Goal: Transaction & Acquisition: Purchase product/service

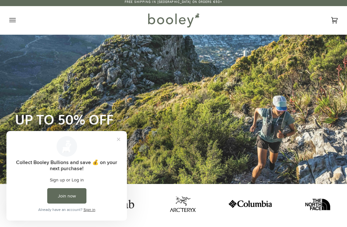
scroll to position [3, 0]
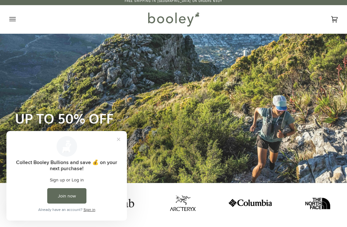
click at [119, 141] on button "Close prompt" at bounding box center [119, 140] width 12 height 12
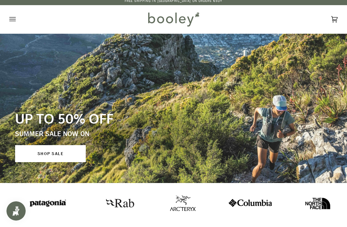
scroll to position [0, 0]
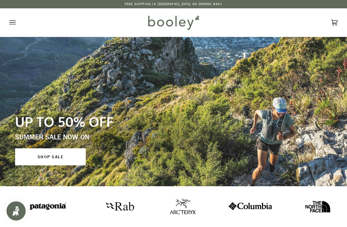
click at [16, 26] on button "Open menu" at bounding box center [18, 22] width 19 height 28
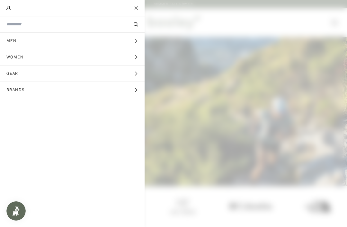
click at [34, 58] on button "Women Expand menu" at bounding box center [72, 57] width 144 height 16
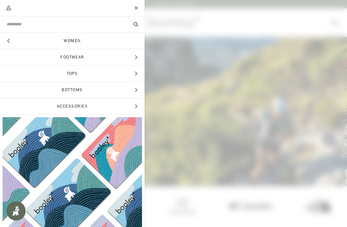
click at [97, 55] on span "Footwear" at bounding box center [72, 57] width 144 height 16
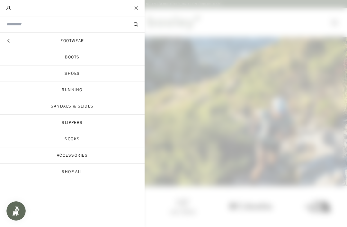
click at [76, 58] on link "Boots" at bounding box center [72, 57] width 144 height 16
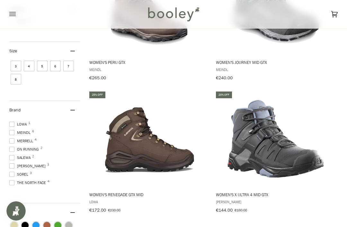
scroll to position [56, 0]
click at [16, 176] on span "Sorel 3" at bounding box center [19, 174] width 21 height 6
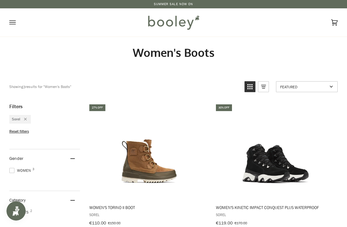
click at [12, 21] on icon "Open menu" at bounding box center [12, 22] width 6 height 4
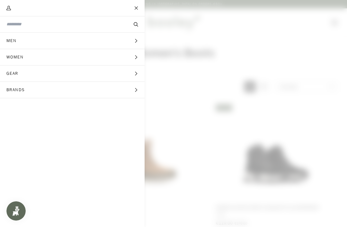
click at [75, 91] on button "Brands Expand menu" at bounding box center [72, 90] width 144 height 16
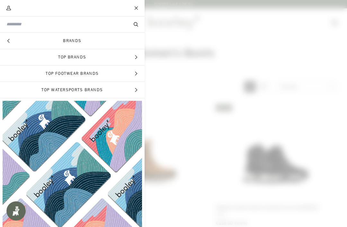
click at [102, 58] on span "Top Brands" at bounding box center [72, 57] width 144 height 16
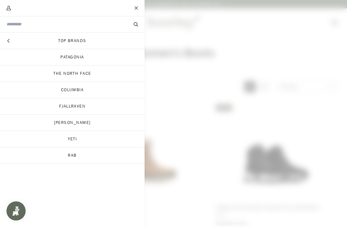
click at [67, 107] on link "Fjallraven" at bounding box center [72, 106] width 144 height 16
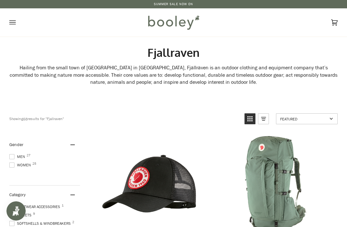
click at [17, 167] on span "Women 25" at bounding box center [20, 165] width 23 height 6
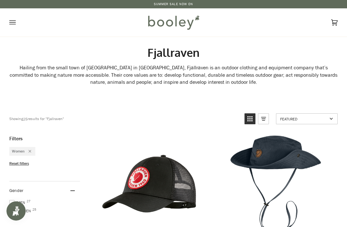
click at [15, 23] on icon "Open menu" at bounding box center [12, 23] width 6 height 10
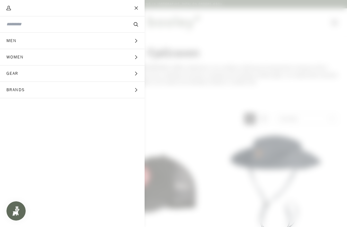
click at [32, 27] on input "Search our store" at bounding box center [61, 24] width 110 height 6
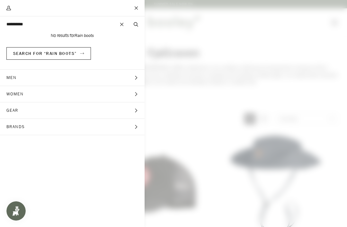
type input "**********"
click at [136, 24] on button "Search" at bounding box center [135, 24] width 17 height 6
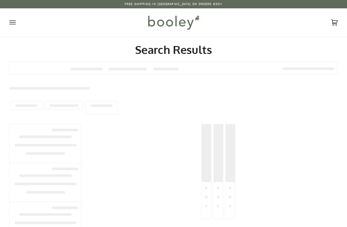
type input "**********"
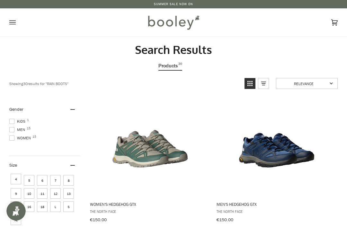
click at [11, 24] on icon "Open menu" at bounding box center [12, 22] width 6 height 4
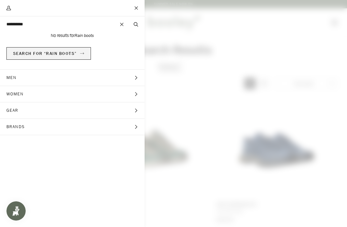
click at [26, 56] on span "Search for “Rain boots”" at bounding box center [45, 53] width 64 height 6
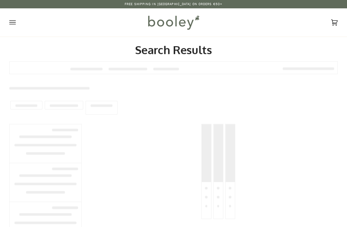
type input "**********"
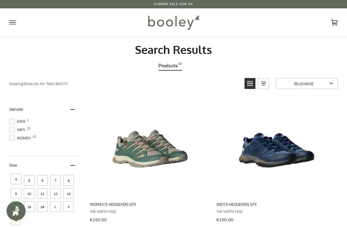
click at [14, 25] on icon "Open menu" at bounding box center [12, 23] width 6 height 10
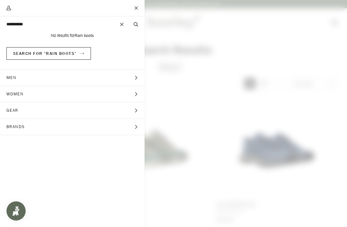
click at [140, 26] on button "Search" at bounding box center [135, 24] width 17 height 6
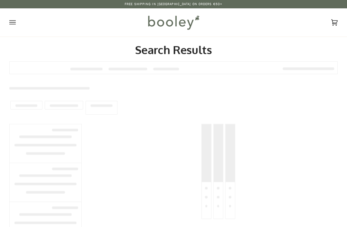
type input "**********"
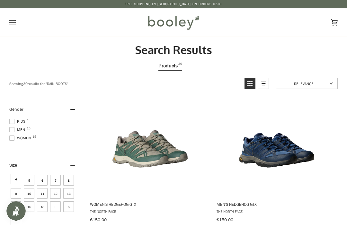
click at [262, 85] on rect "View list mode" at bounding box center [263, 85] width 3 height 1
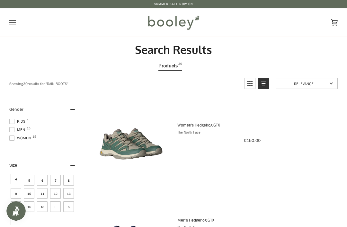
click at [249, 84] on icon "View grid mode" at bounding box center [250, 83] width 10 height 10
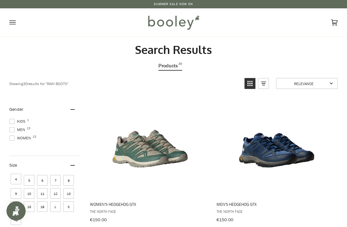
click at [38, 84] on div "Showing 30 results for " Rain boots "" at bounding box center [124, 83] width 230 height 11
click at [11, 22] on icon "Open menu" at bounding box center [12, 22] width 6 height 4
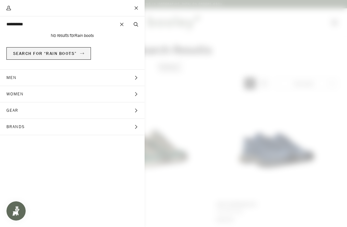
click at [76, 53] on button "Search for “Rain boots”" at bounding box center [48, 53] width 84 height 13
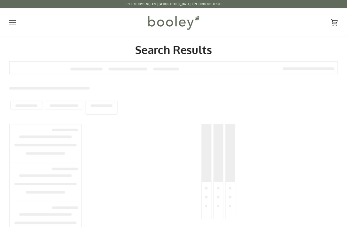
type input "**********"
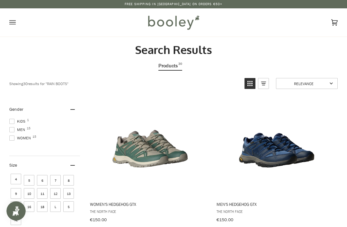
click at [11, 25] on icon "Open menu" at bounding box center [12, 23] width 6 height 10
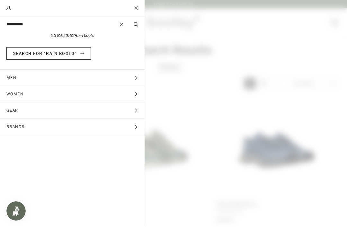
click at [137, 24] on icon "Main menu" at bounding box center [136, 24] width 4 height 4
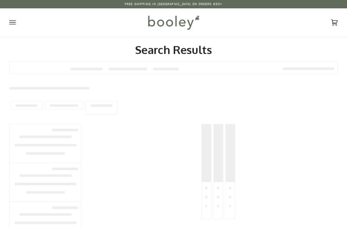
type input "**********"
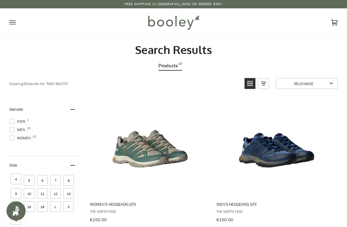
click at [13, 25] on icon "Open menu" at bounding box center [12, 23] width 6 height 10
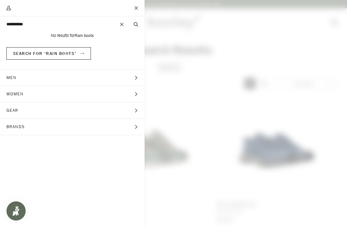
click at [120, 27] on button "Clear" at bounding box center [122, 24] width 10 height 17
type input "**********"
click at [136, 24] on button "Search" at bounding box center [135, 24] width 17 height 6
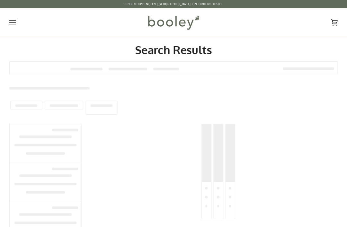
type input "**********"
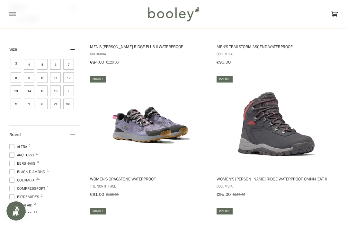
scroll to position [157, 0]
click at [43, 79] on span "10" at bounding box center [42, 78] width 11 height 11
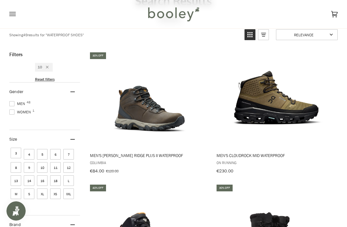
scroll to position [48, 0]
click at [11, 114] on span at bounding box center [11, 112] width 5 height 5
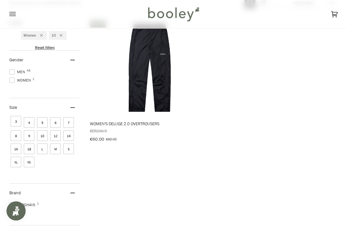
scroll to position [80, 0]
click at [55, 124] on span "6" at bounding box center [55, 123] width 11 height 11
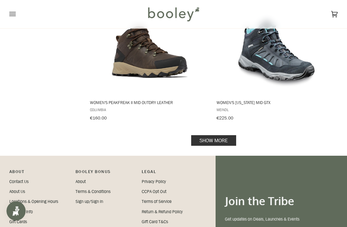
scroll to position [1294, 0]
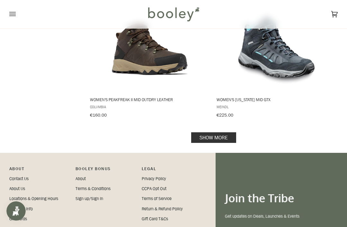
click at [216, 132] on link "Show more" at bounding box center [213, 137] width 45 height 11
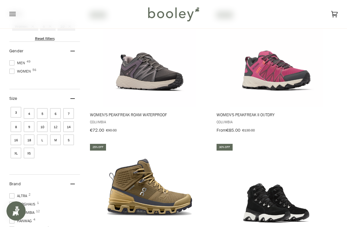
scroll to position [46, 0]
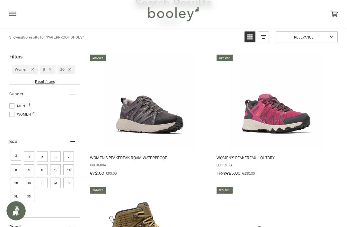
click at [14, 170] on span "8" at bounding box center [16, 170] width 11 height 11
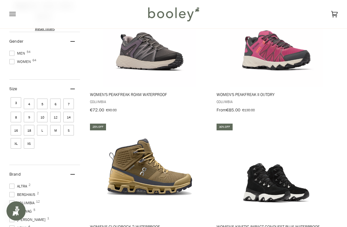
click at [55, 101] on span "6" at bounding box center [55, 104] width 11 height 11
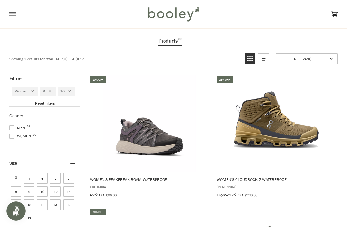
click at [42, 191] on span "10" at bounding box center [42, 191] width 11 height 11
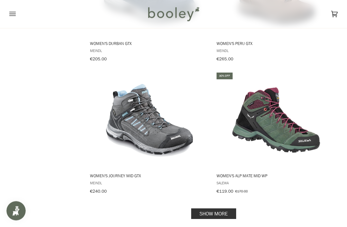
scroll to position [1229, 0]
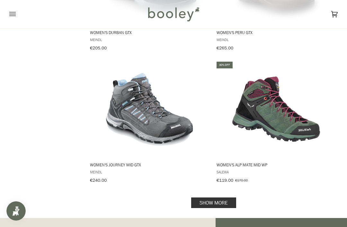
click at [215, 197] on link "Show more" at bounding box center [213, 202] width 45 height 11
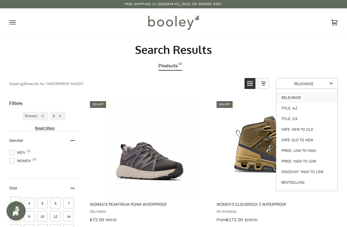
click at [298, 179] on link "Bestselling" at bounding box center [306, 182] width 61 height 11
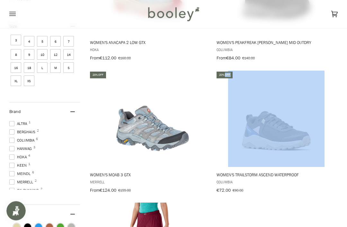
scroll to position [162, 0]
click at [279, 135] on img "Women's Trailstorm Ascend Waterproof" at bounding box center [276, 119] width 96 height 96
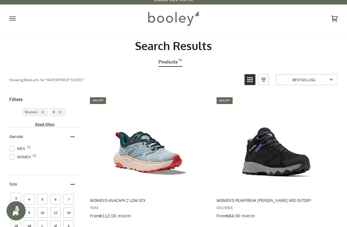
scroll to position [0, 0]
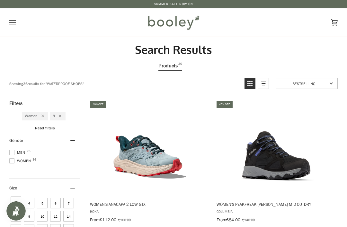
scroll to position [1250, 0]
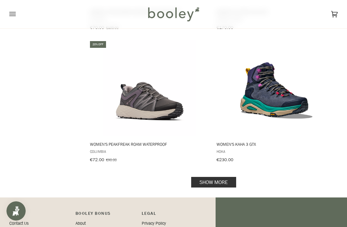
scroll to position [45, 0]
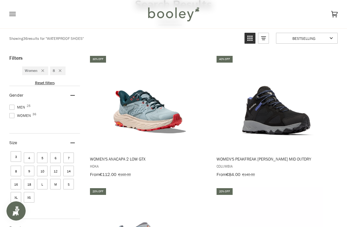
scroll to position [128, 0]
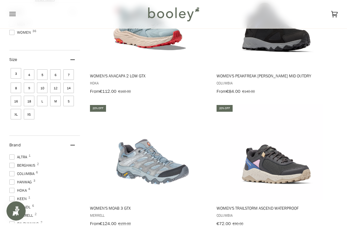
scroll to position [46, 0]
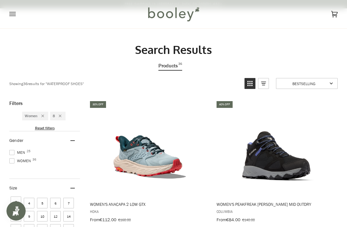
scroll to position [100, 0]
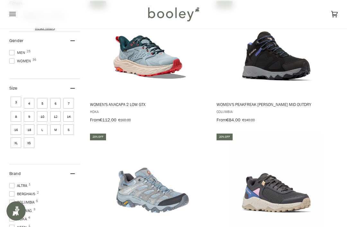
click at [183, 16] on img at bounding box center [173, 14] width 56 height 19
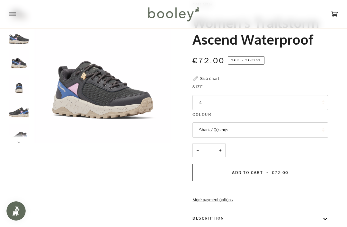
scroll to position [39, 0]
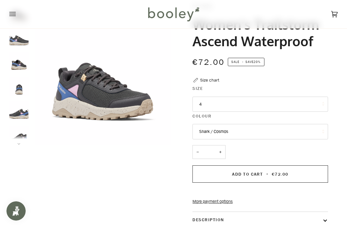
click at [290, 104] on button "4" at bounding box center [259, 104] width 135 height 15
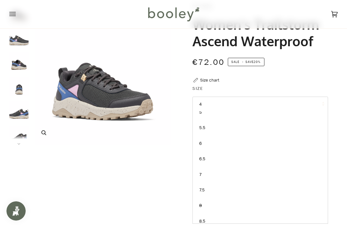
scroll to position [0, 0]
